Goal: Task Accomplishment & Management: Manage account settings

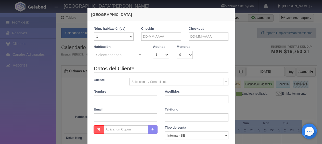
checkbox input "false"
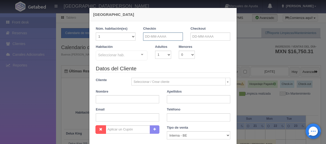
click at [164, 35] on input "text" at bounding box center [163, 36] width 40 height 8
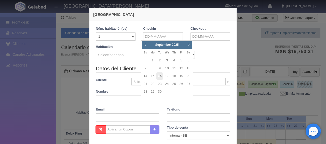
click at [161, 77] on link "16" at bounding box center [160, 75] width 7 height 7
type input "16-09-2025"
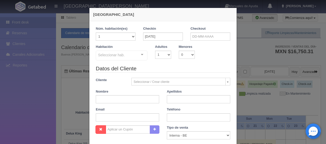
checkbox input "false"
click at [199, 39] on input "text" at bounding box center [211, 36] width 40 height 8
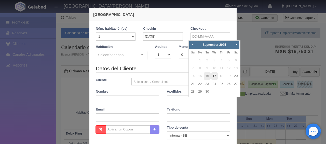
click at [214, 78] on link "17" at bounding box center [214, 75] width 7 height 7
type input "17-09-2025"
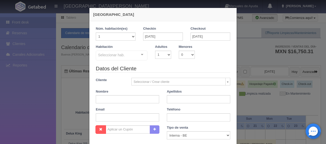
click at [141, 56] on div at bounding box center [142, 55] width 10 height 8
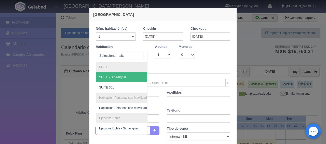
click at [132, 54] on div at bounding box center [122, 56] width 52 height 11
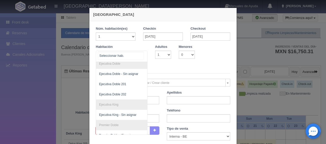
scroll to position [58, 0]
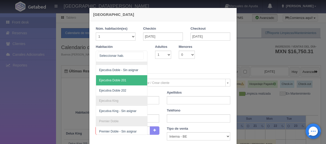
click at [118, 79] on span "Ejecutiva Doble 201" at bounding box center [112, 80] width 27 height 4
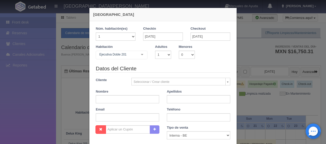
checkbox input "false"
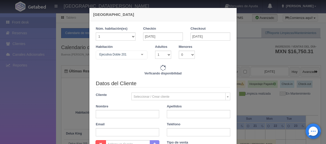
type input "1299.00"
checkbox input "false"
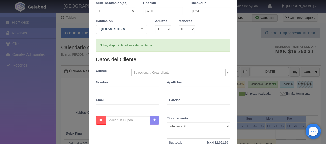
scroll to position [77, 0]
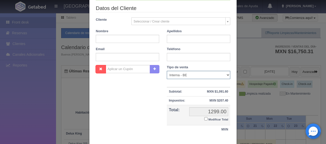
click at [188, 73] on select "Correo Electronico Interna - BE Llamada OTA Externa Otro WALK IN" at bounding box center [199, 75] width 64 height 8
select select "extota"
click at [167, 71] on select "Correo Electronico Interna - BE Llamada OTA Externa Otro WALK IN" at bounding box center [199, 75] width 64 height 8
click at [120, 103] on div "Nombre Cupón : Descuentos : Tipo de venta Correo Electronico Interna - BE Llama…" at bounding box center [163, 102] width 142 height 74
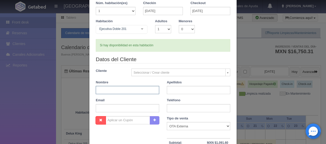
click at [119, 91] on input "text" at bounding box center [128, 90] width 64 height 8
paste input "Elizbeth"
click at [183, 90] on input "text" at bounding box center [199, 90] width 64 height 8
click at [131, 88] on input "Elizbeth" at bounding box center [128, 90] width 64 height 8
type input "Elizbeth Montserrat"
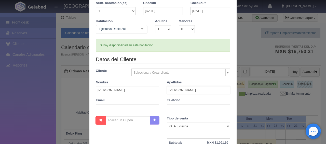
type input "Duran Arreola"
click at [190, 107] on input "text" at bounding box center [199, 108] width 64 height 8
paste input "52 (459) 1231945"
click at [174, 108] on input "52 (459) 1231945" at bounding box center [199, 108] width 64 height 8
type input "52 (459) 1231945"
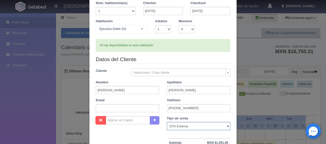
click at [198, 125] on select "Correo Electronico Interna - BE Llamada OTA Externa Otro WALK IN" at bounding box center [199, 126] width 64 height 8
click at [167, 122] on select "Correo Electronico Interna - BE Llamada OTA Externa Otro WALK IN" at bounding box center [199, 126] width 64 height 8
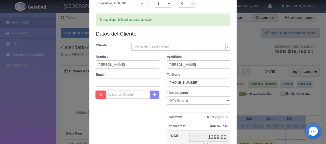
scroll to position [77, 0]
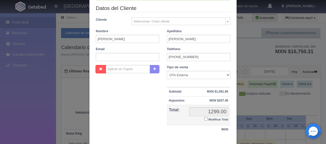
click at [205, 118] on input "Modificar Total" at bounding box center [206, 118] width 3 height 3
checkbox input "true"
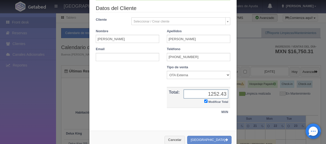
type input "1252.43"
click at [145, 92] on div "Nombre Cupón : Descuentos : Tipo de venta Correo Electronico Interna - BE Llama…" at bounding box center [163, 93] width 142 height 57
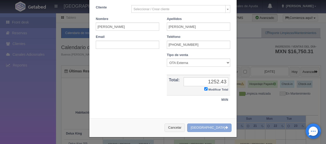
click at [209, 126] on button "Crear Reserva" at bounding box center [209, 127] width 44 height 8
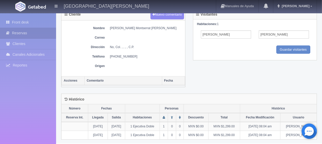
scroll to position [69, 0]
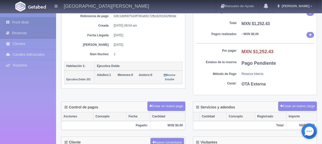
click at [32, 25] on link "Front desk" at bounding box center [28, 22] width 56 height 10
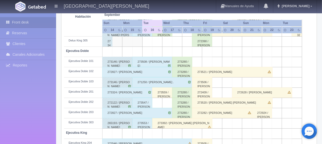
scroll to position [128, 0]
click at [140, 93] on div "273324 / [PERSON_NAME]" at bounding box center [127, 92] width 51 height 10
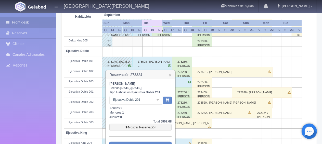
scroll to position [179, 0]
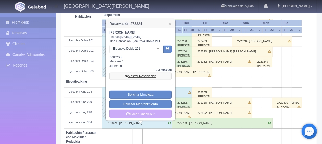
click at [150, 76] on link "Mostrar Reservación" at bounding box center [140, 75] width 62 height 7
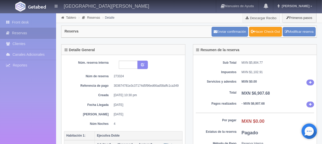
click at [262, 32] on link "Hacer Check-Out" at bounding box center [265, 32] width 33 height 10
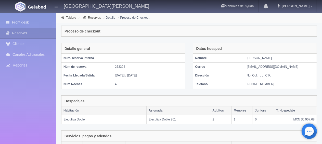
scroll to position [86, 0]
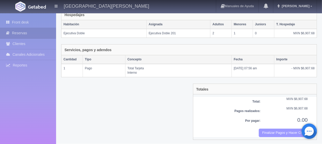
drag, startPoint x: 270, startPoint y: 130, endPoint x: 186, endPoint y: 16, distance: 142.1
click at [270, 130] on button "Finalizar Pagos y Hacer Checkout" at bounding box center [283, 132] width 49 height 8
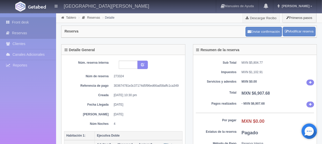
click at [42, 23] on link "Front desk" at bounding box center [28, 22] width 56 height 10
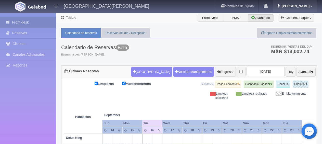
click at [307, 6] on span "Jessica" at bounding box center [295, 6] width 29 height 4
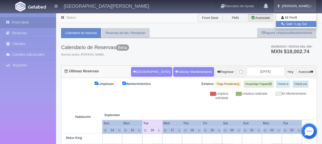
click at [290, 26] on link "Salir / Log Out" at bounding box center [296, 24] width 40 height 6
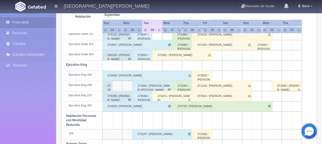
scroll to position [93, 0]
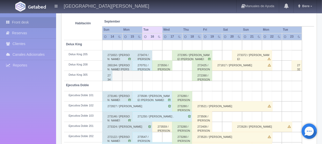
click at [166, 68] on div "273556 / [PERSON_NAME]" at bounding box center [162, 65] width 20 height 10
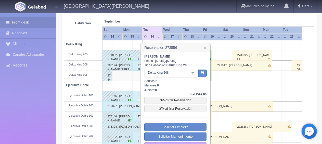
scroll to position [119, 0]
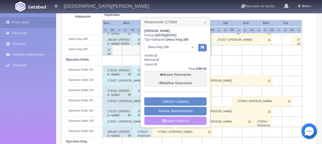
click at [181, 122] on link "Hacer Check-in" at bounding box center [175, 120] width 62 height 9
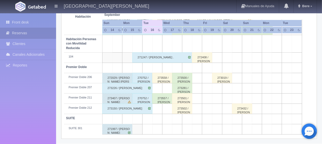
scroll to position [272, 0]
click at [165, 101] on div "273557 / Erika Ortega" at bounding box center [162, 98] width 20 height 10
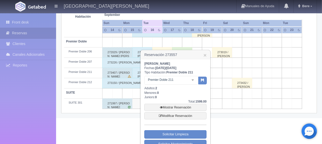
scroll to position [316, 0]
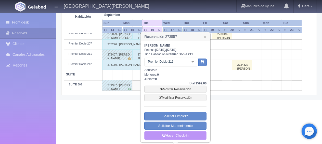
click at [185, 136] on link "Hacer Check-in" at bounding box center [175, 135] width 62 height 9
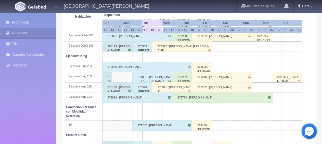
scroll to position [272, 0]
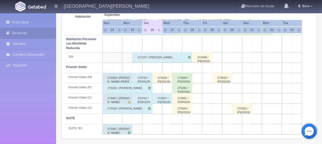
click at [159, 73] on div "273558 / Laura Leticia Vallín Medel" at bounding box center [162, 78] width 20 height 10
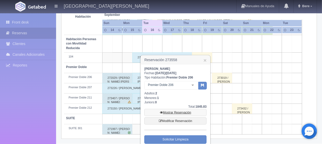
click at [177, 112] on link "Mostrar Reservación" at bounding box center [175, 112] width 62 height 7
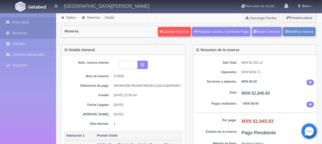
click at [12, 17] on link "Front desk" at bounding box center [28, 22] width 56 height 10
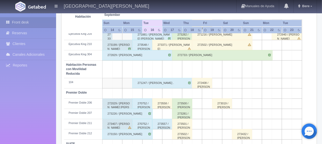
scroll to position [221, 0]
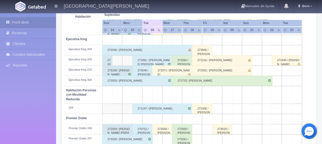
click at [173, 70] on div "273371 / [PERSON_NAME]" at bounding box center [172, 70] width 40 height 10
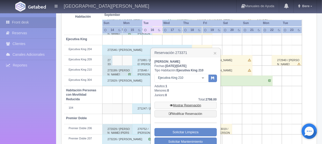
click at [193, 104] on link "Mostrar Reservación" at bounding box center [186, 105] width 62 height 7
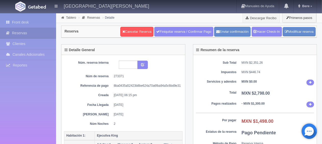
scroll to position [51, 0]
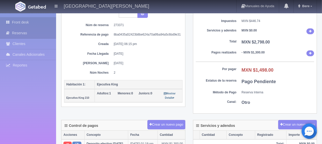
click at [37, 22] on link "Front desk" at bounding box center [28, 22] width 56 height 10
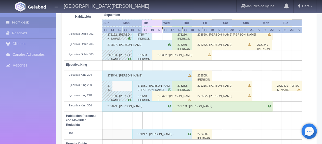
scroll to position [170, 0]
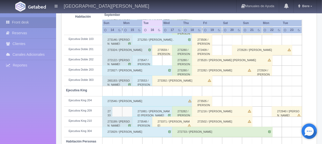
click at [172, 82] on div "273392 / Edwin Martínez Andrade" at bounding box center [182, 81] width 60 height 10
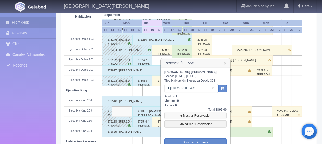
click at [192, 114] on link "Mostrar Reservación" at bounding box center [196, 115] width 62 height 7
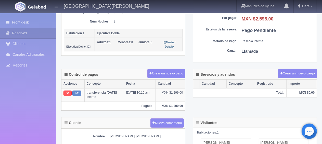
scroll to position [51, 0]
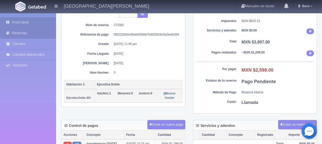
click at [20, 20] on link "Front desk" at bounding box center [28, 22] width 56 height 10
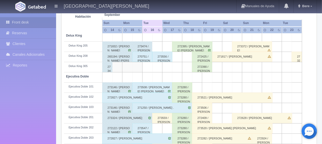
scroll to position [153, 0]
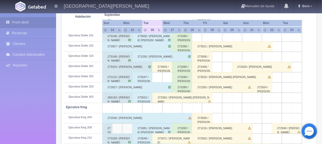
click at [166, 68] on div "273559 / [PERSON_NAME] Montserrat [PERSON_NAME]" at bounding box center [162, 67] width 20 height 10
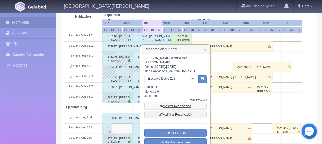
click at [170, 103] on link "Mostrar Reservación" at bounding box center [175, 105] width 62 height 7
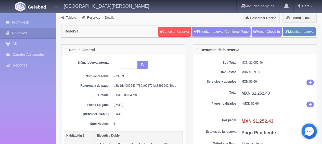
scroll to position [51, 0]
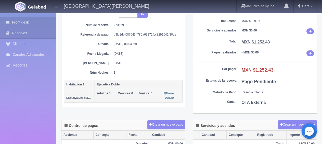
click at [32, 19] on link "Front desk" at bounding box center [28, 22] width 56 height 10
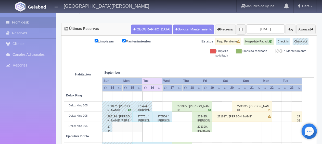
scroll to position [93, 0]
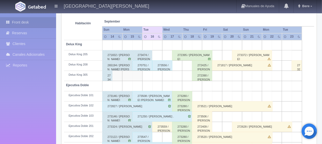
click at [156, 96] on div "273508 / [PERSON_NAME] [PERSON_NAME]" at bounding box center [152, 96] width 40 height 10
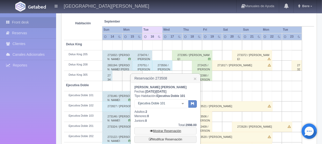
click at [166, 131] on link "Mostrar Reservación" at bounding box center [165, 130] width 62 height 7
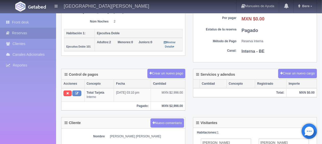
scroll to position [128, 0]
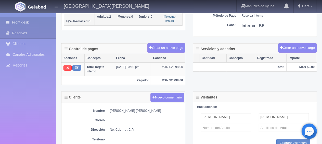
click at [23, 23] on link "Front desk" at bounding box center [28, 22] width 56 height 10
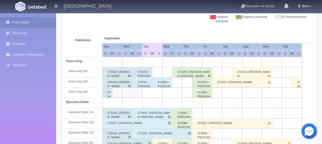
scroll to position [102, 0]
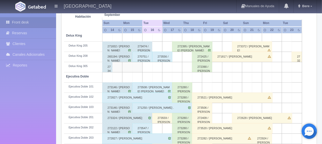
click at [142, 107] on div "271250 / [PERSON_NAME] ." at bounding box center [162, 108] width 60 height 10
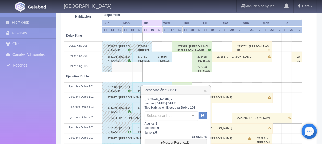
scroll to position [153, 0]
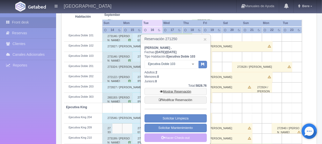
click at [170, 90] on link "Mostrar Reservación" at bounding box center [176, 91] width 62 height 7
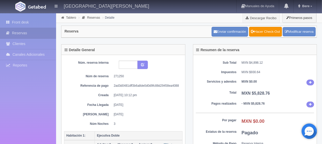
scroll to position [77, 0]
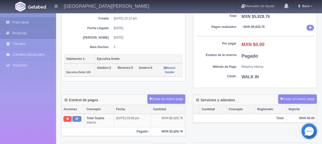
click at [9, 23] on icon at bounding box center [9, 22] width 6 height 5
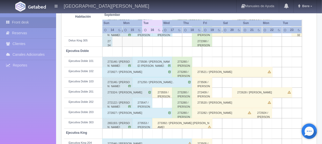
scroll to position [153, 0]
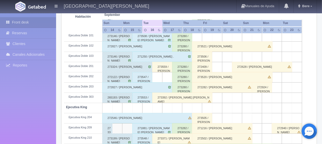
click at [145, 77] on div "273547 / Jazmín Rosaro Estrada 3141330435" at bounding box center [142, 77] width 20 height 10
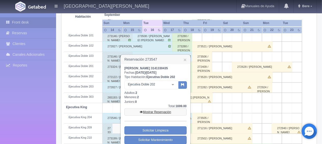
click at [153, 113] on link "Mostrar Reservación" at bounding box center [155, 111] width 62 height 7
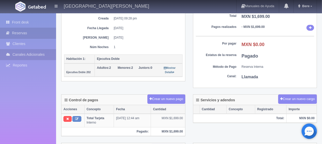
scroll to position [77, 0]
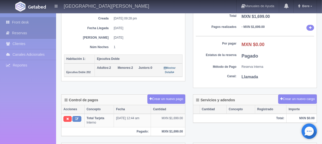
click at [8, 23] on icon at bounding box center [9, 22] width 6 height 5
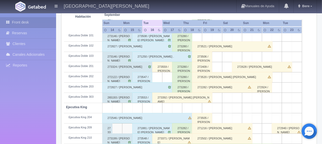
scroll to position [179, 0]
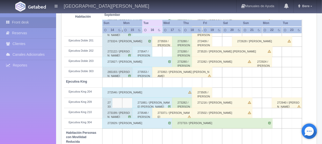
click at [140, 70] on div "273553 / [PERSON_NAME]" at bounding box center [142, 72] width 20 height 10
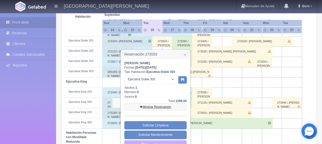
click at [149, 105] on link "Mostrar Reservación" at bounding box center [155, 106] width 62 height 7
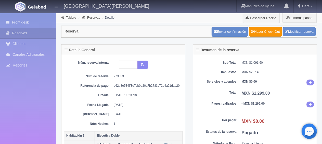
scroll to position [102, 0]
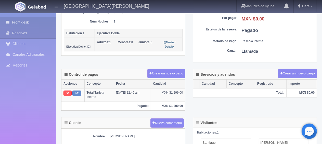
click at [26, 21] on link "Front desk" at bounding box center [28, 22] width 56 height 10
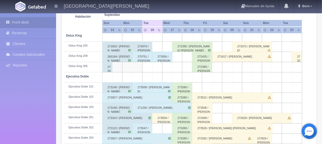
scroll to position [204, 0]
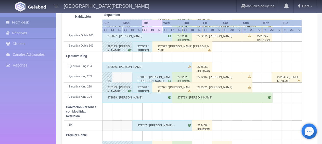
click at [148, 79] on div "271881 / [PERSON_NAME] [PERSON_NAME]" at bounding box center [152, 77] width 40 height 10
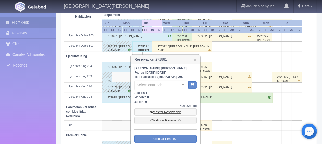
click at [158, 112] on link "Mostrar Reservación" at bounding box center [165, 111] width 62 height 7
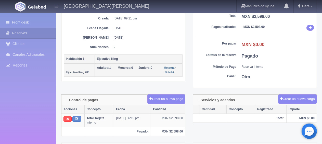
scroll to position [128, 0]
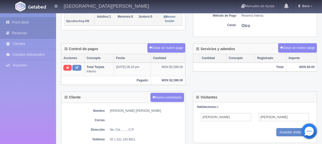
click at [25, 21] on link "Front desk" at bounding box center [28, 22] width 56 height 10
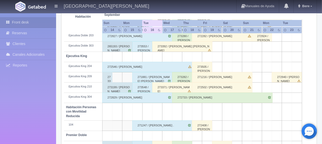
scroll to position [272, 0]
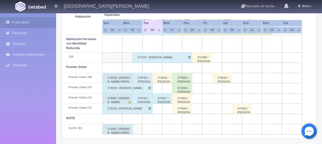
click at [151, 54] on div "271247 / [PERSON_NAME] ." at bounding box center [162, 57] width 60 height 10
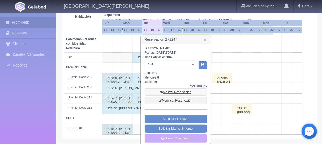
click at [176, 92] on link "Mostrar Reservación" at bounding box center [176, 91] width 62 height 7
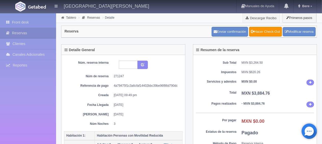
scroll to position [102, 0]
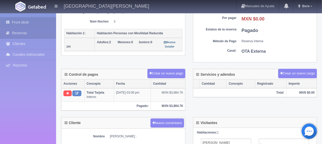
click at [46, 22] on link "Front desk" at bounding box center [28, 22] width 56 height 10
